Goal: Transaction & Acquisition: Purchase product/service

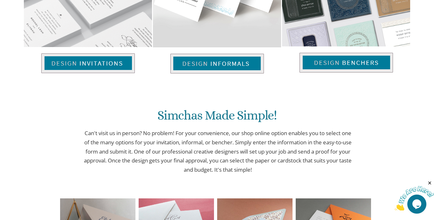
scroll to position [496, 0]
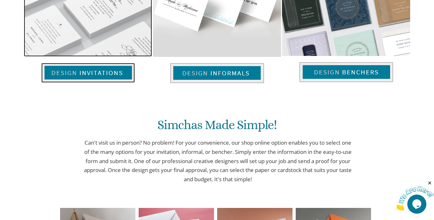
click at [96, 74] on img at bounding box center [88, 73] width 94 height 20
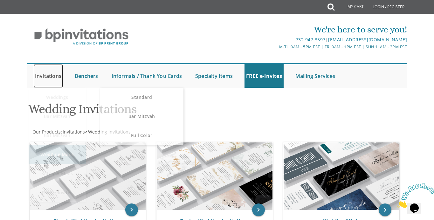
click at [39, 78] on link "Invitations" at bounding box center [48, 76] width 30 height 24
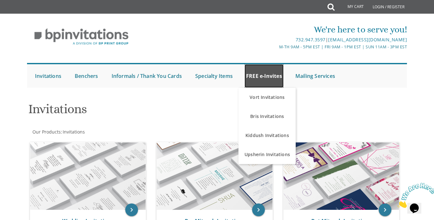
click at [275, 74] on link "FREE e-Invites" at bounding box center [264, 76] width 39 height 24
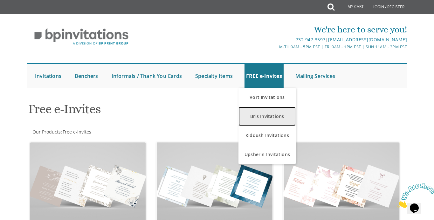
click at [270, 117] on link "Bris Invitations" at bounding box center [267, 116] width 57 height 19
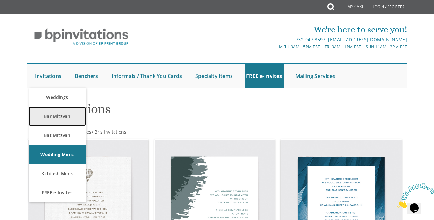
click at [66, 119] on link "Bar Mitzvah" at bounding box center [57, 116] width 57 height 19
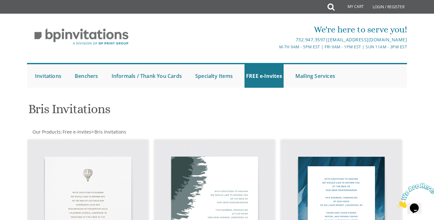
scroll to position [4, 0]
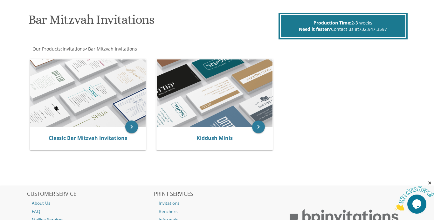
scroll to position [90, 0]
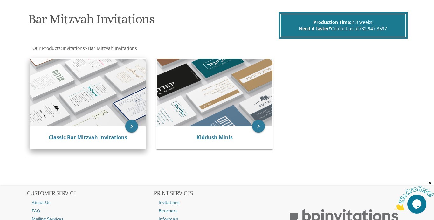
click at [109, 99] on img at bounding box center [88, 92] width 116 height 67
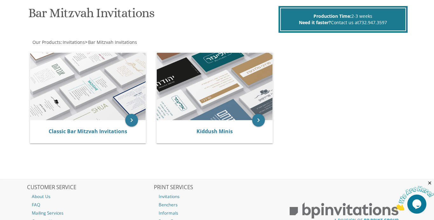
scroll to position [150, 0]
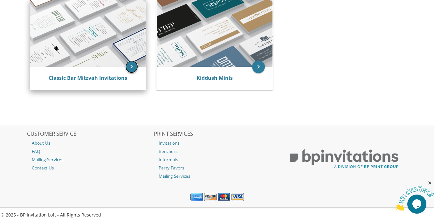
click at [135, 68] on icon "keyboard_arrow_right" at bounding box center [131, 66] width 13 height 13
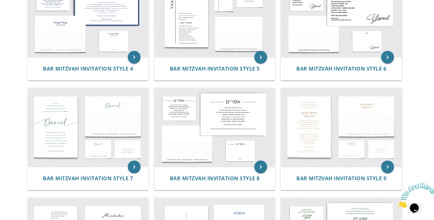
scroll to position [263, 0]
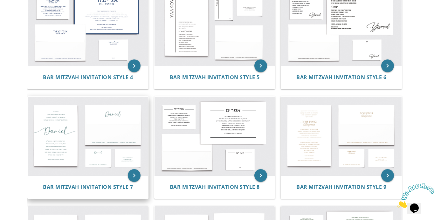
click at [111, 115] on img at bounding box center [88, 136] width 121 height 79
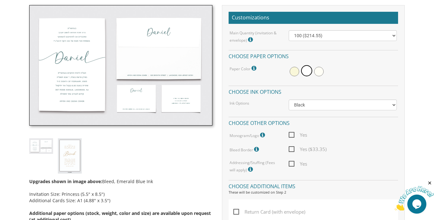
scroll to position [184, 0]
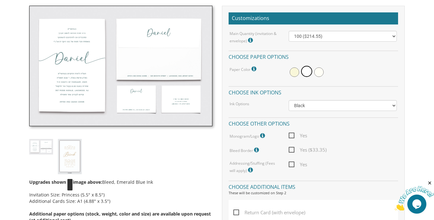
click at [69, 159] on img at bounding box center [70, 156] width 24 height 35
click at [144, 107] on img at bounding box center [120, 66] width 183 height 121
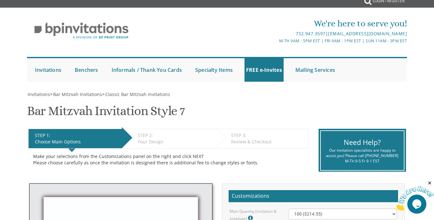
scroll to position [0, 0]
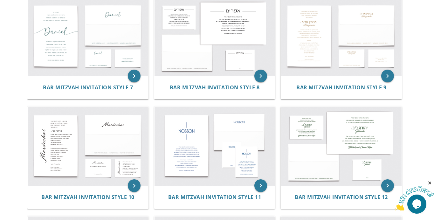
scroll to position [364, 0]
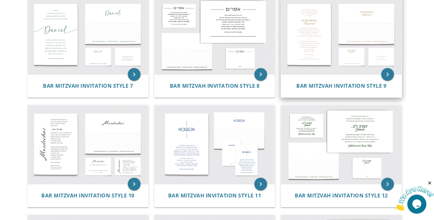
click at [353, 77] on div "Bar Mitzvah Invitation Style 9" at bounding box center [341, 85] width 121 height 23
click at [390, 78] on icon "keyboard_arrow_right" at bounding box center [388, 74] width 13 height 13
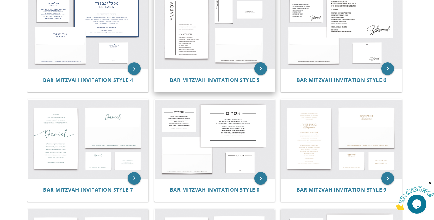
scroll to position [260, 0]
